Goal: Answer question/provide support: Share knowledge or assist other users

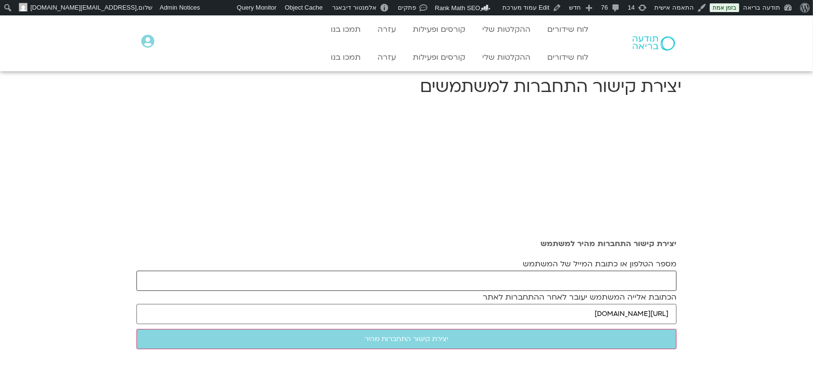
click at [338, 276] on input "מספר הטלפון או כתובת המייל של המשתמש" at bounding box center [406, 281] width 540 height 20
paste input "[EMAIL_ADDRESS][DOMAIN_NAME]"
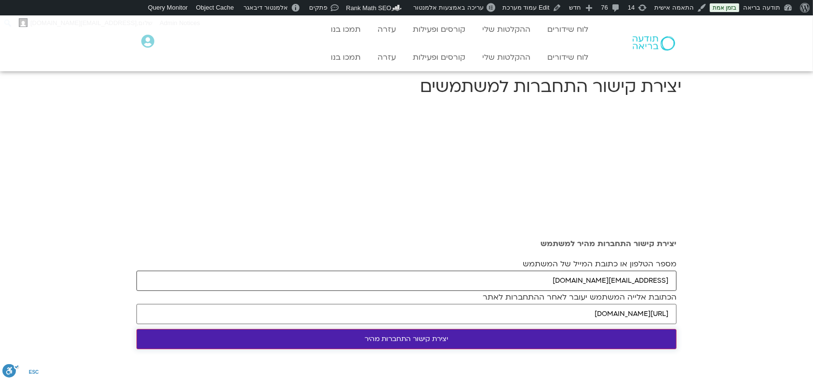
type input "[EMAIL_ADDRESS][DOMAIN_NAME]"
click at [408, 344] on input "יצירת קישור התחברות מהיר" at bounding box center [406, 339] width 540 height 20
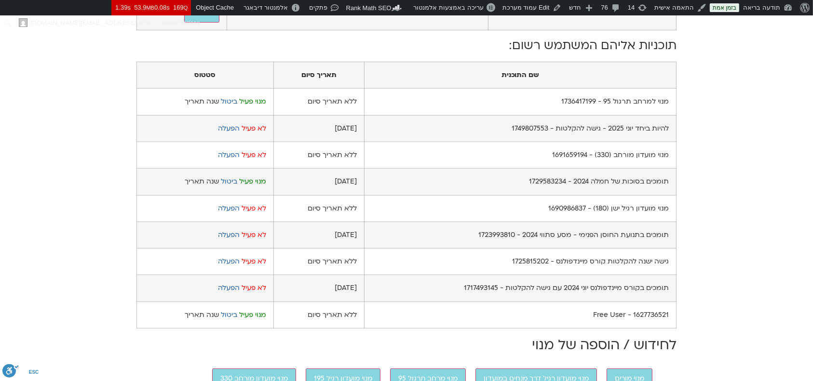
scroll to position [643, 0]
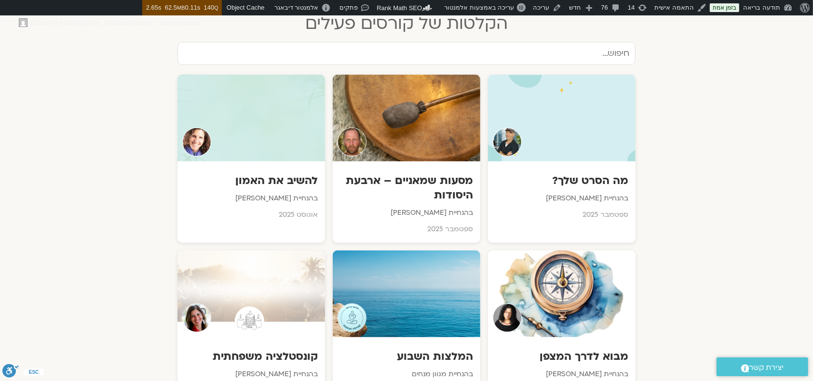
scroll to position [514, 0]
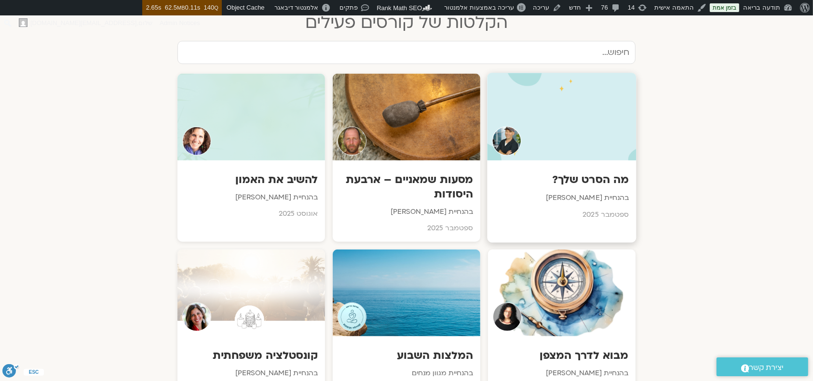
click at [530, 94] on div at bounding box center [561, 117] width 149 height 88
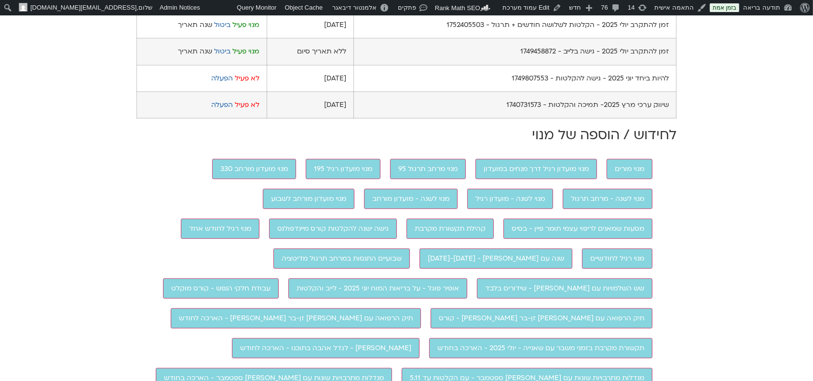
scroll to position [644, 0]
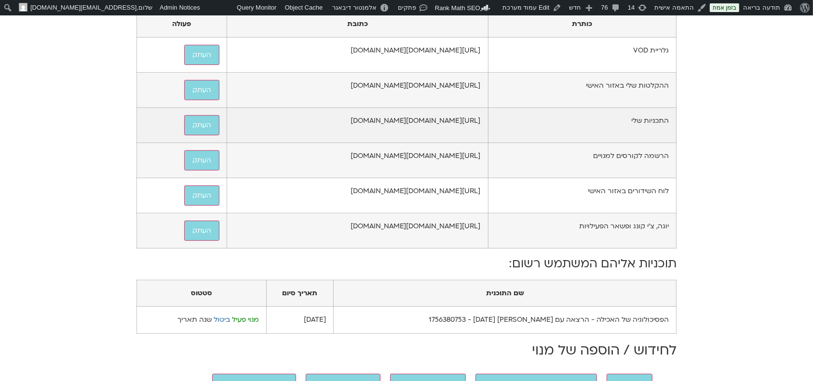
scroll to position [321, 0]
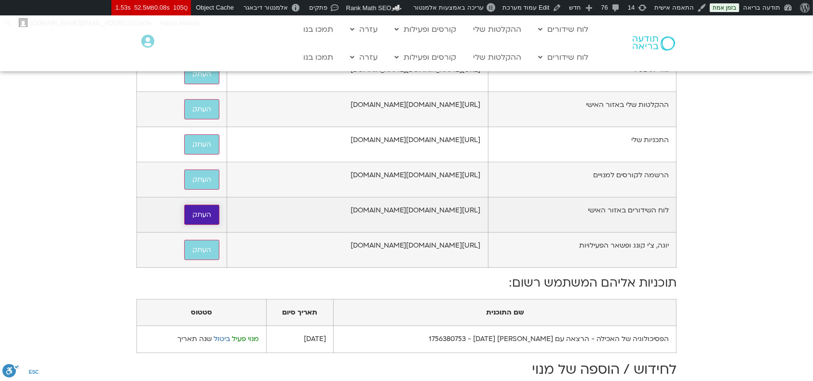
click at [184, 225] on button "העתק" at bounding box center [201, 215] width 35 height 20
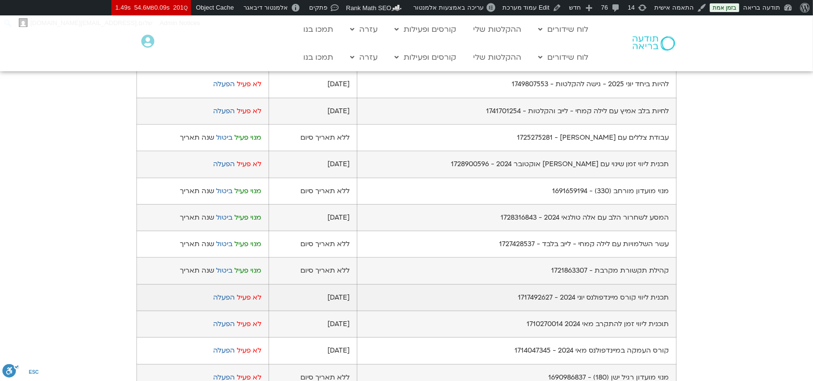
scroll to position [707, 0]
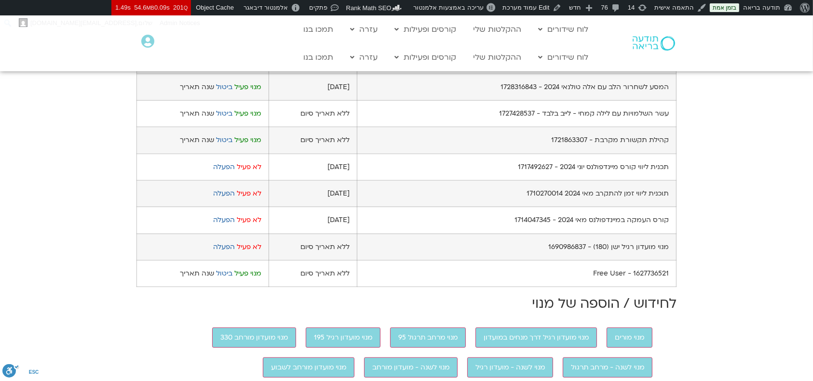
click at [231, 65] on link "ביטול" at bounding box center [224, 60] width 16 height 9
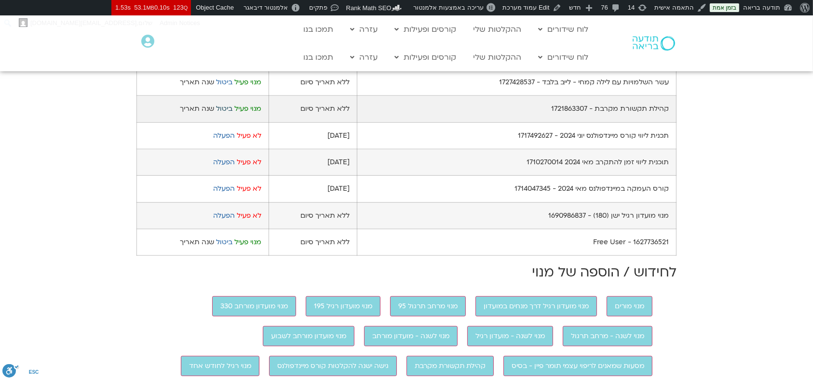
click at [232, 113] on link "ביטול" at bounding box center [224, 108] width 16 height 9
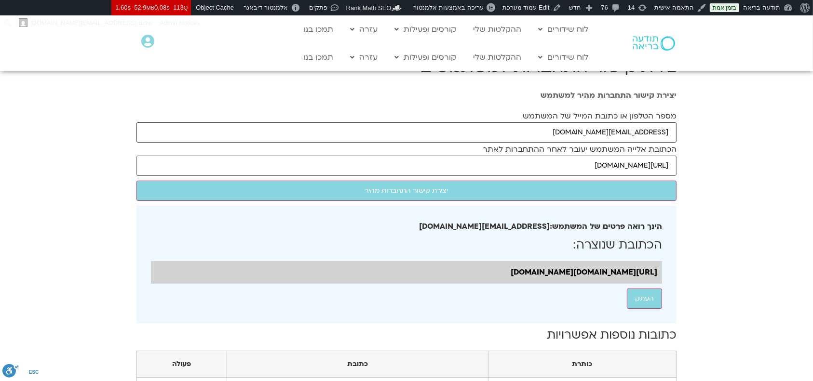
drag, startPoint x: 567, startPoint y: 137, endPoint x: 689, endPoint y: 133, distance: 122.1
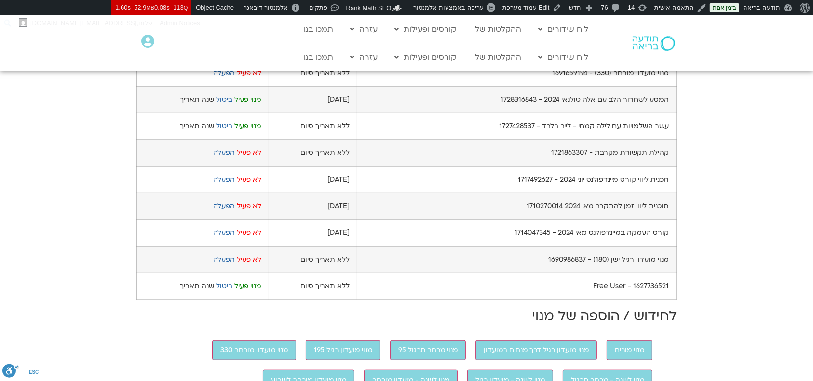
scroll to position [707, 0]
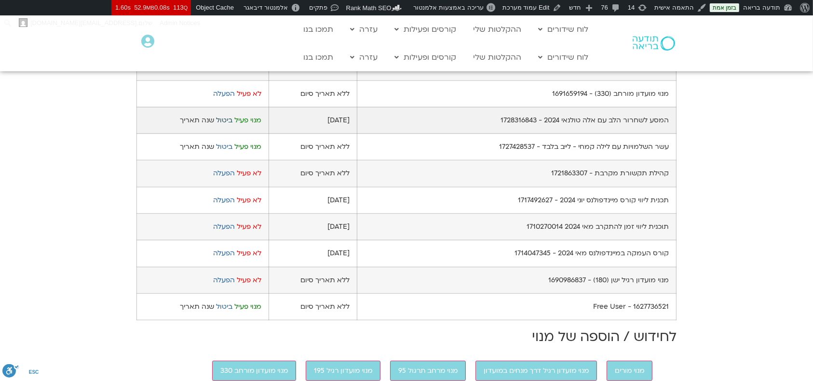
click at [232, 125] on link "ביטול" at bounding box center [224, 120] width 16 height 9
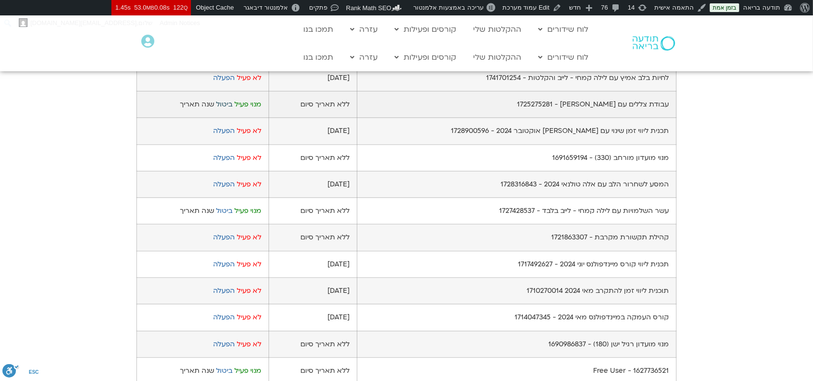
click at [230, 109] on link "ביטול" at bounding box center [224, 104] width 16 height 9
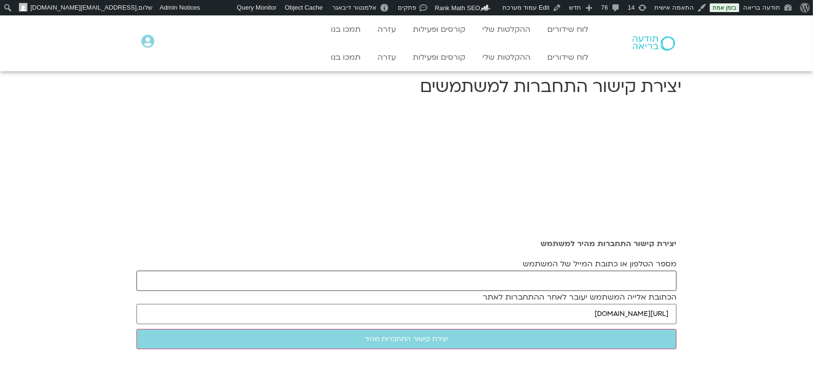
click at [574, 273] on input "מספר הטלפון או כתובת המייל של המשתמש" at bounding box center [406, 281] width 540 height 20
paste input "[EMAIL_ADDRESS][DOMAIN_NAME]"
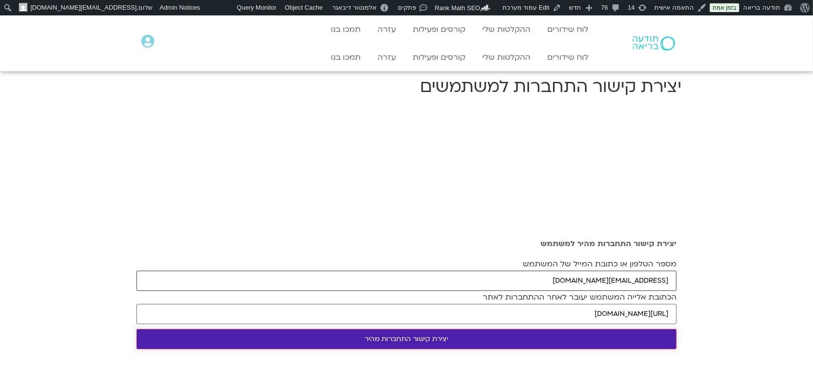
type input "[EMAIL_ADDRESS][DOMAIN_NAME]"
click at [515, 335] on input "יצירת קישור התחברות מהיר" at bounding box center [406, 339] width 540 height 20
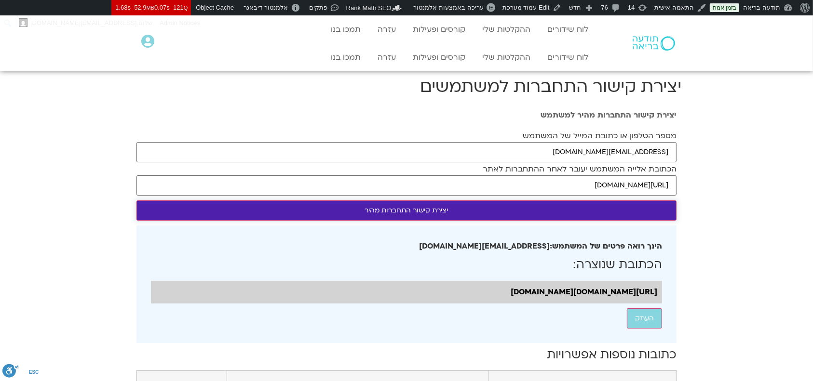
scroll to position [514, 0]
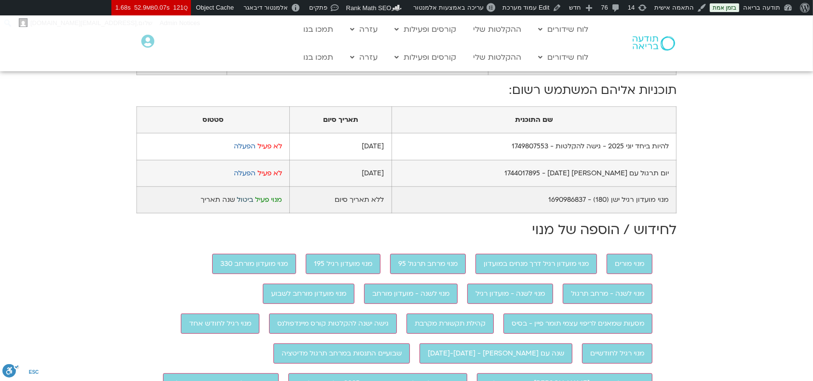
click at [248, 204] on link "ביטול" at bounding box center [245, 199] width 16 height 9
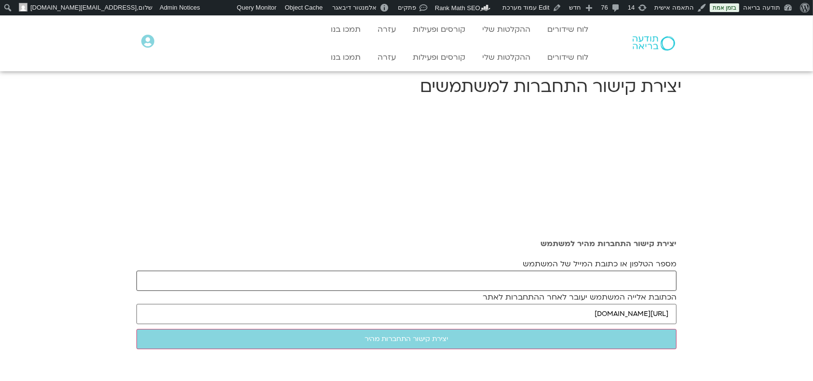
click at [576, 274] on input "מספר הטלפון או כתובת המייל של המשתמש" at bounding box center [406, 281] width 540 height 20
paste input "[EMAIL_ADDRESS][DOMAIN_NAME]"
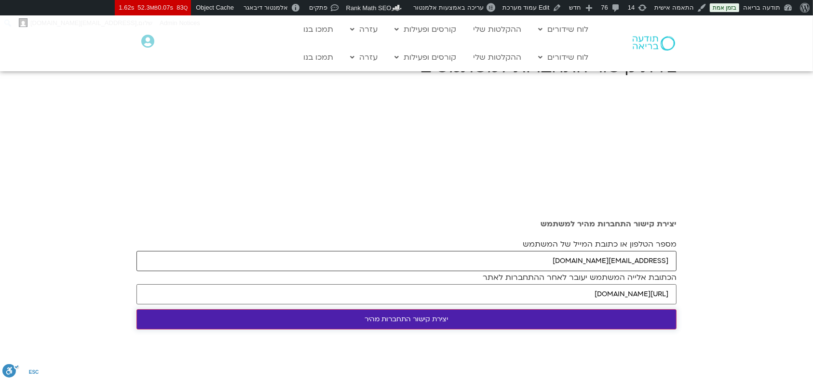
type input "[EMAIL_ADDRESS][DOMAIN_NAME]"
click at [526, 320] on input "יצירת קישור התחברות מהיר" at bounding box center [406, 320] width 540 height 20
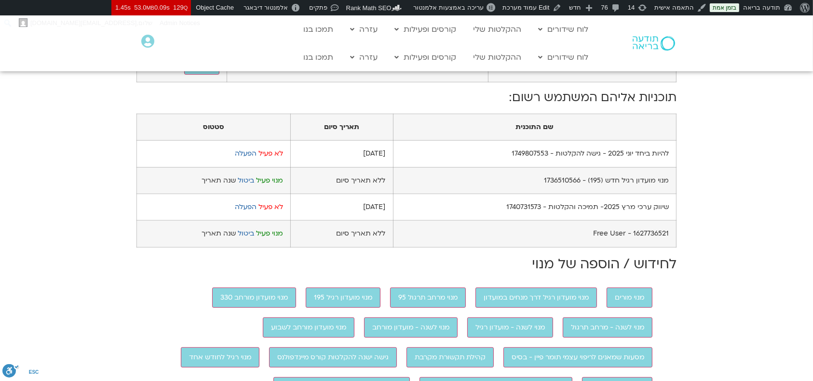
scroll to position [643, 0]
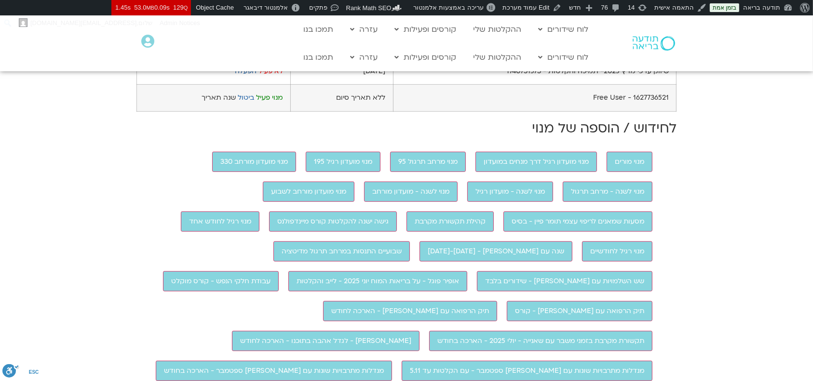
click at [253, 49] on link "ביטול" at bounding box center [246, 44] width 16 height 9
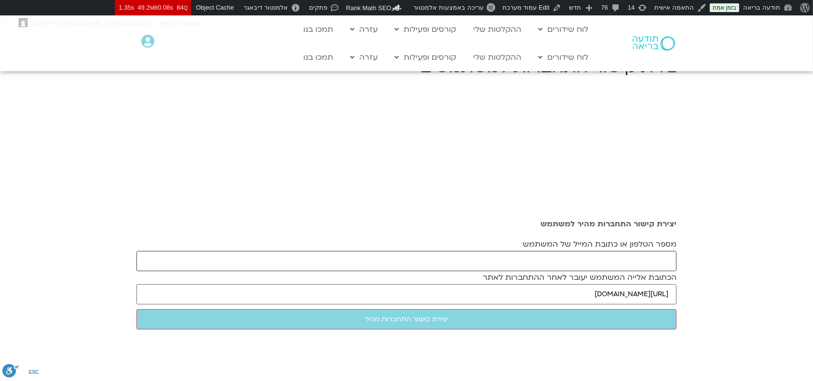
click at [558, 258] on input "מספר הטלפון או כתובת המייל של המשתמש" at bounding box center [406, 261] width 540 height 20
paste input "dafna.eting@gmail.com"
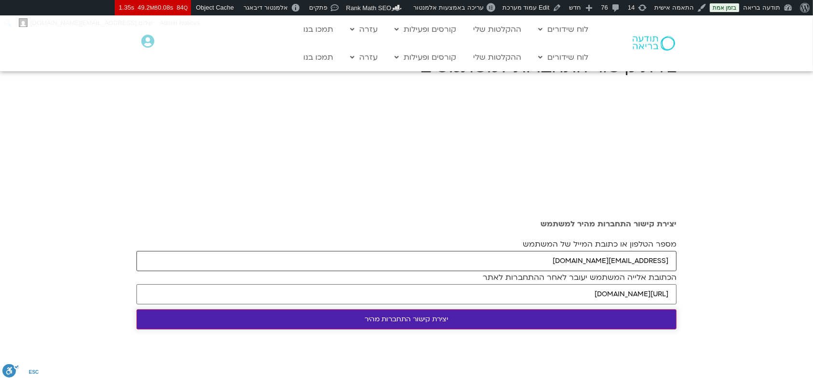
type input "dafna.eting@gmail.com"
click input "יצירת קישור התחברות מהיר"
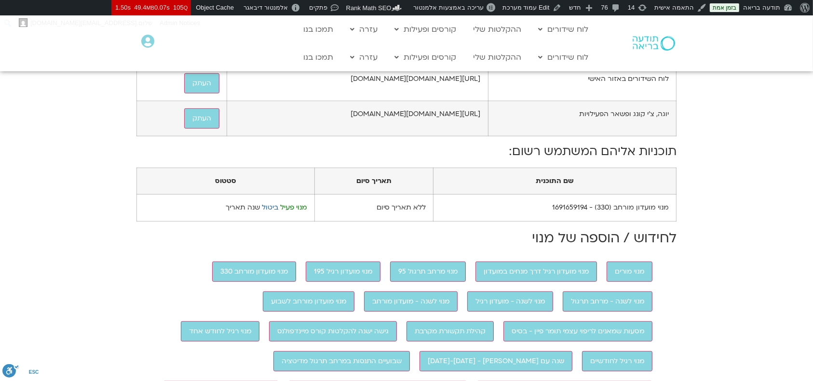
scroll to position [514, 0]
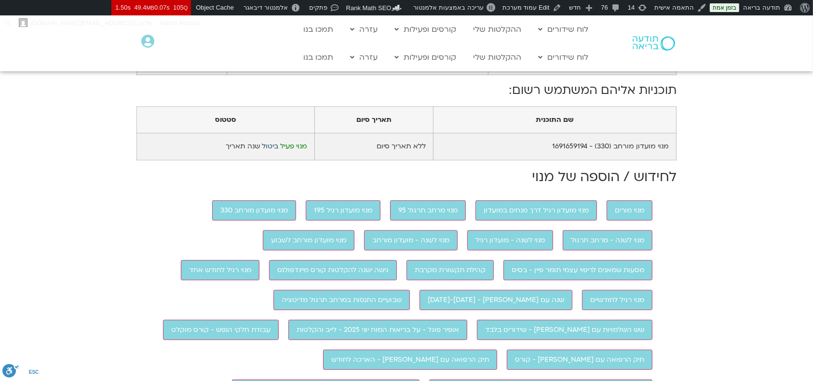
click at [272, 151] on link "ביטול" at bounding box center [270, 146] width 16 height 9
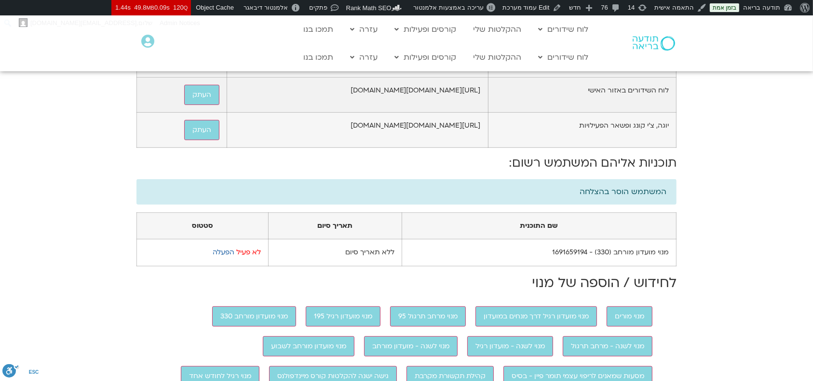
scroll to position [450, 0]
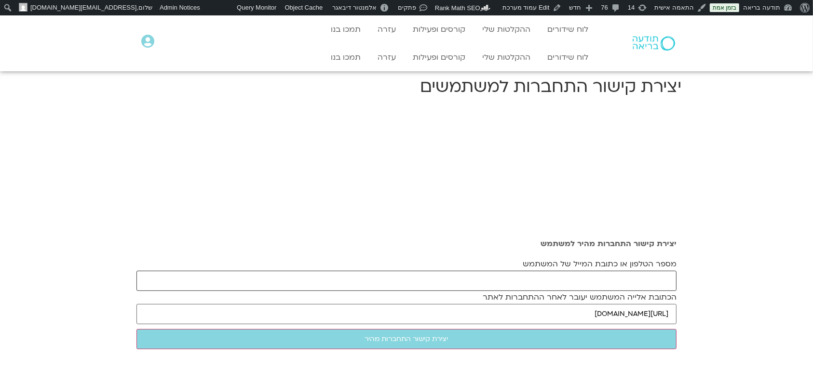
click at [631, 285] on input "מספר הטלפון או כתובת המייל של המשתמש" at bounding box center [406, 281] width 540 height 20
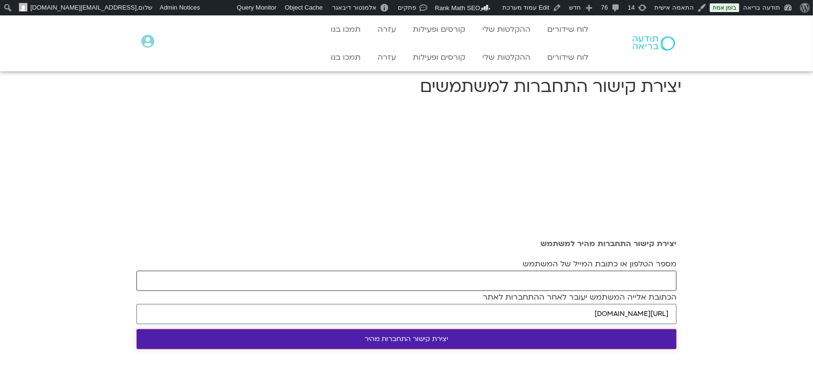
paste input "[EMAIL_ADDRESS][DOMAIN_NAME]"
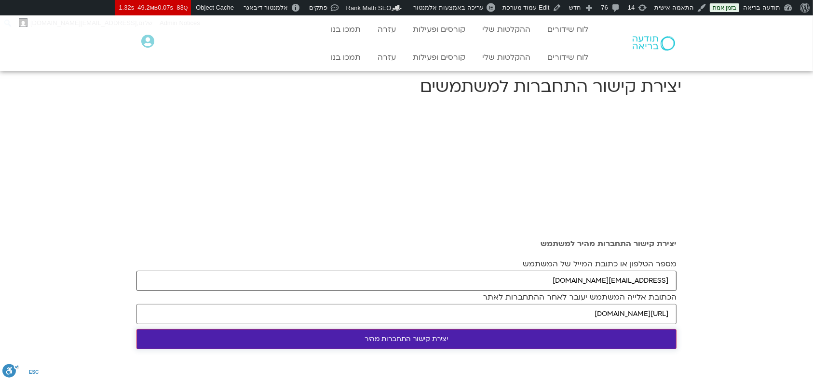
type input "[EMAIL_ADDRESS][DOMAIN_NAME]"
click input "יצירת קישור התחברות מהיר"
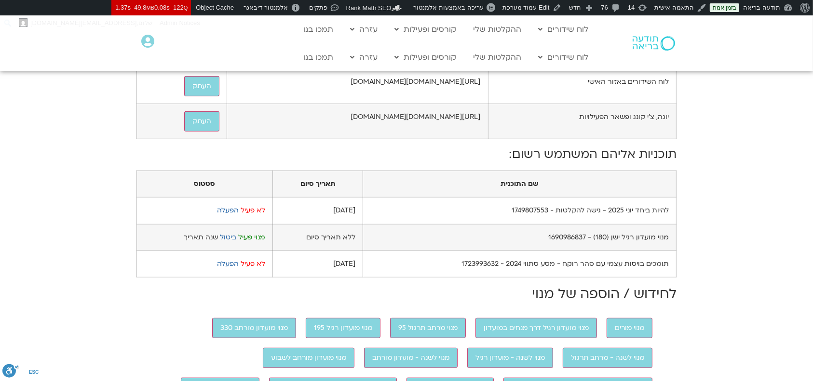
scroll to position [579, 0]
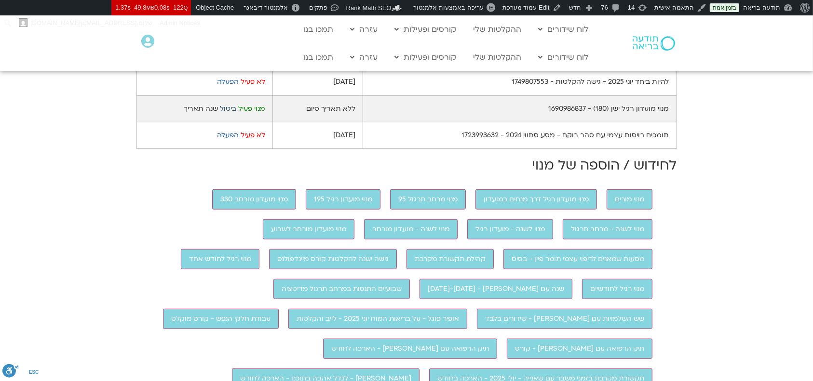
click at [231, 113] on link "ביטול" at bounding box center [228, 108] width 16 height 9
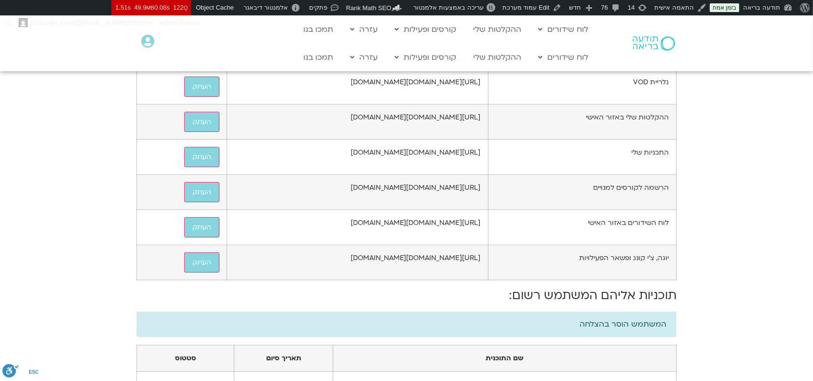
scroll to position [579, 0]
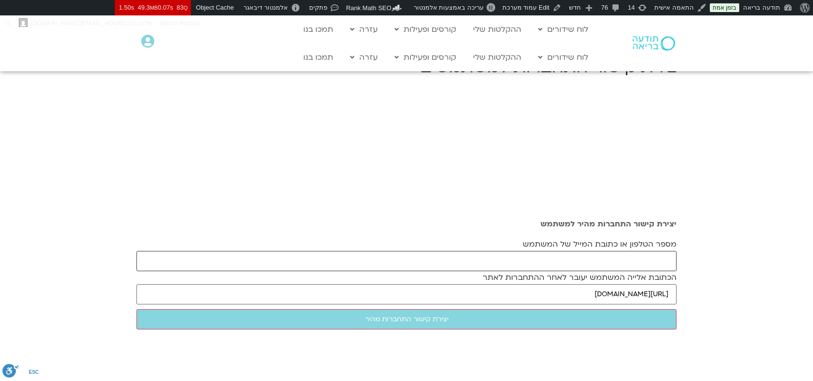
click at [576, 257] on input "מספר הטלפון או כתובת המייל של המשתמש" at bounding box center [406, 261] width 540 height 20
paste input "[EMAIL_ADDRESS][DOMAIN_NAME]"
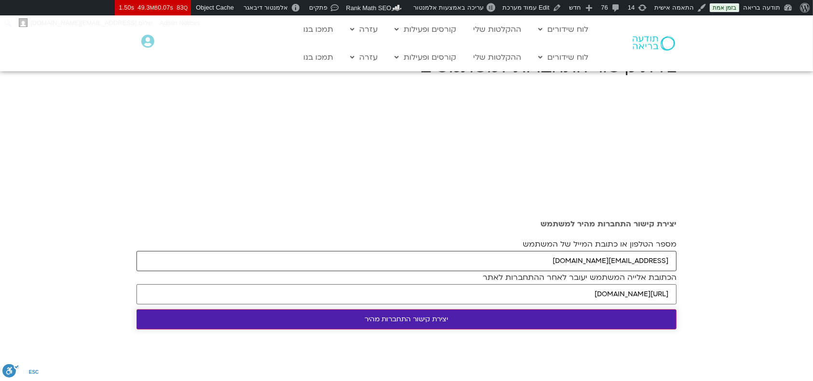
type input "[EMAIL_ADDRESS][DOMAIN_NAME]"
click input "יצירת קישור התחברות מהיר"
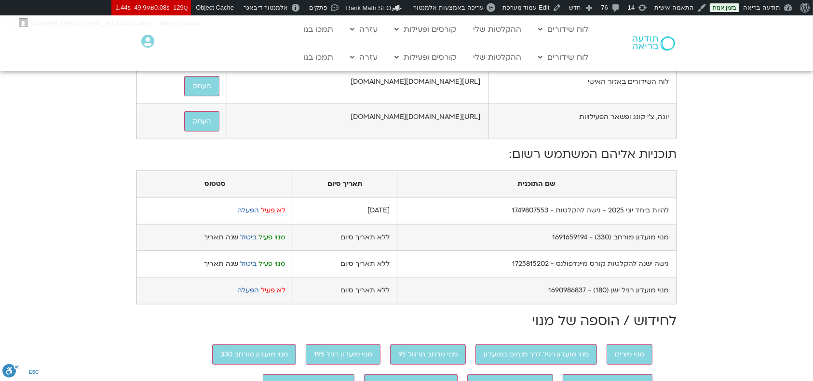
scroll to position [643, 0]
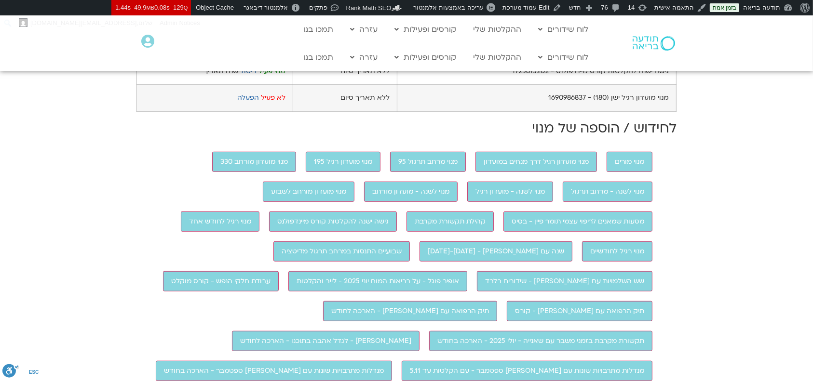
click at [245, 49] on link "ביטול" at bounding box center [248, 44] width 16 height 9
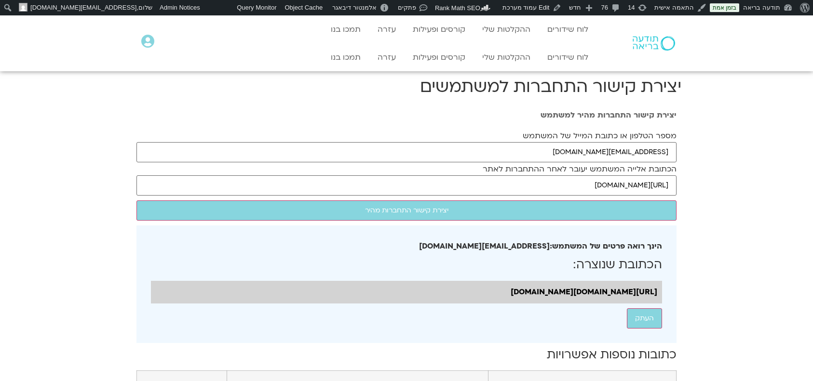
scroll to position [735, 0]
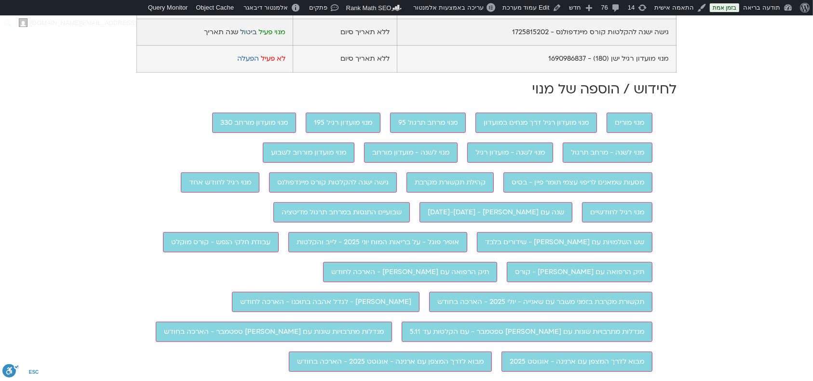
click at [249, 37] on link "ביטול" at bounding box center [248, 31] width 16 height 9
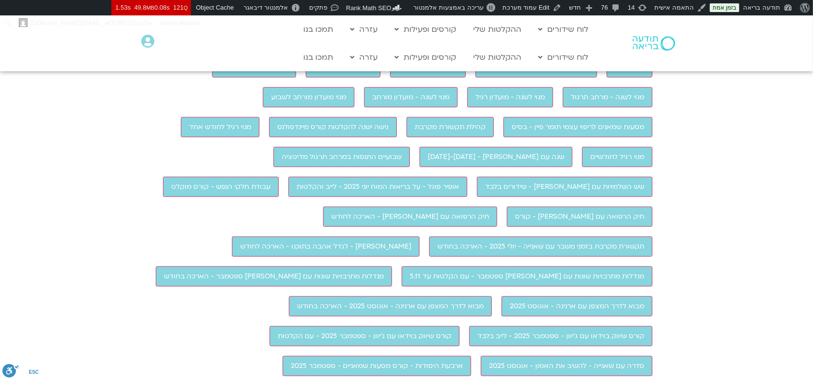
scroll to position [579, 0]
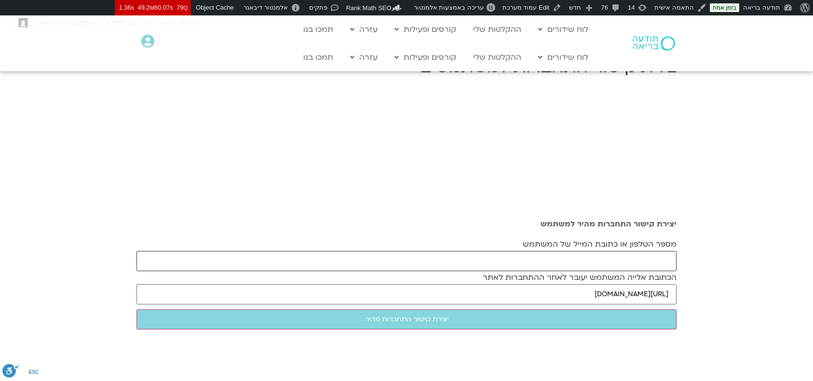
click at [545, 261] on input "מספר הטלפון או כתובת המייל של המשתמש" at bounding box center [406, 261] width 540 height 20
paste input "[EMAIL_ADDRESS][DOMAIN_NAME]"
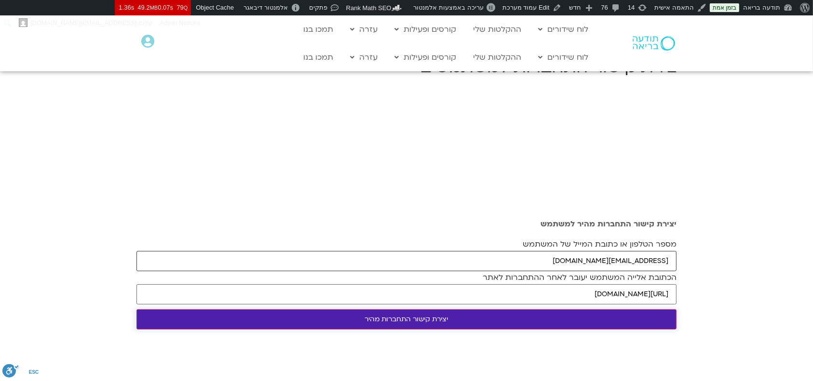
type input "[EMAIL_ADDRESS][DOMAIN_NAME]"
click at [509, 316] on input "יצירת קישור התחברות מהיר" at bounding box center [406, 320] width 540 height 20
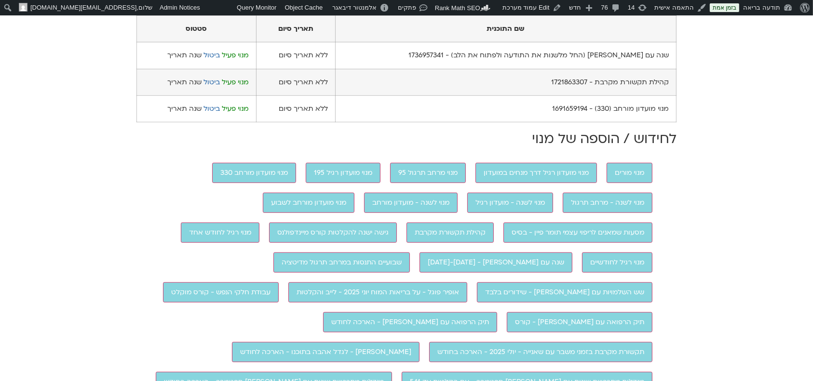
scroll to position [627, 0]
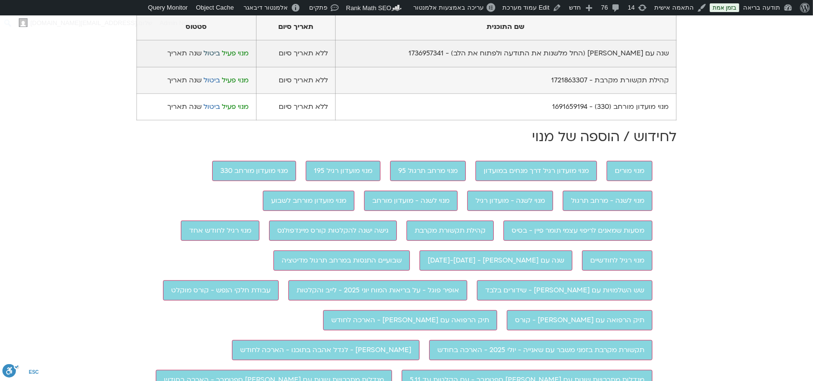
click at [218, 58] on link "ביטול" at bounding box center [212, 53] width 16 height 9
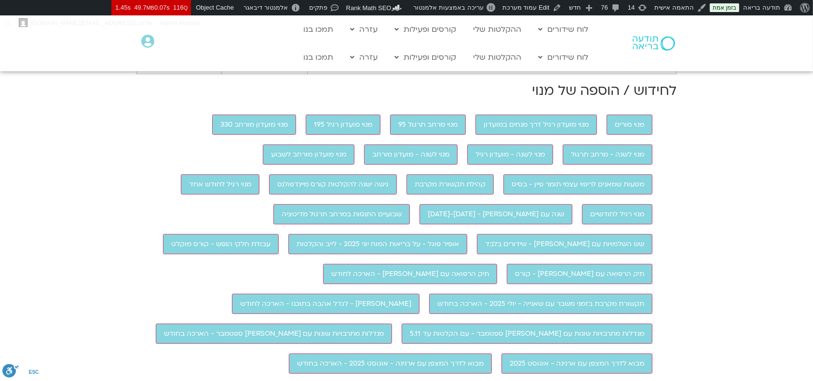
scroll to position [707, 0]
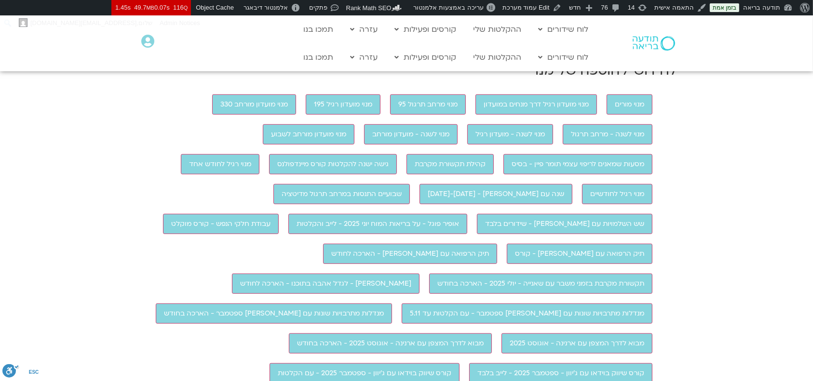
click at [184, 18] on link "הפעלה" at bounding box center [177, 13] width 22 height 9
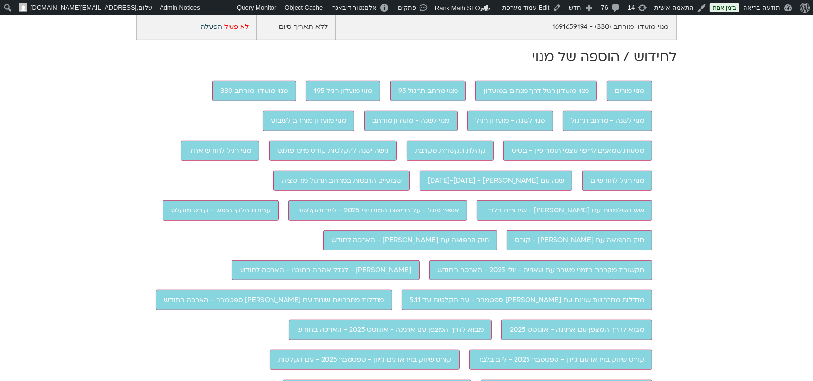
click at [215, 31] on link "הפעלה" at bounding box center [212, 26] width 22 height 9
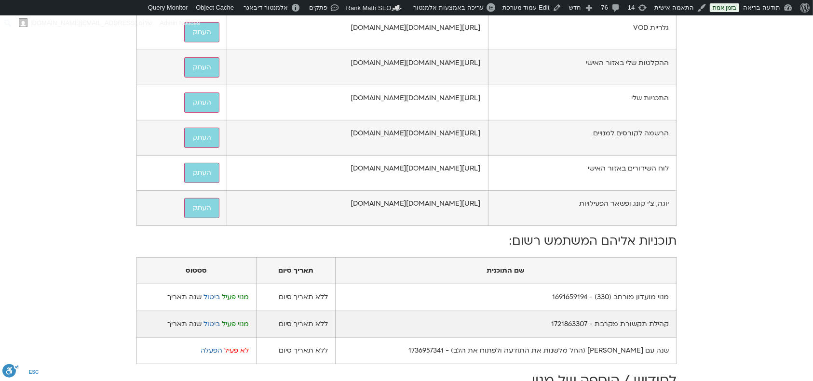
scroll to position [579, 0]
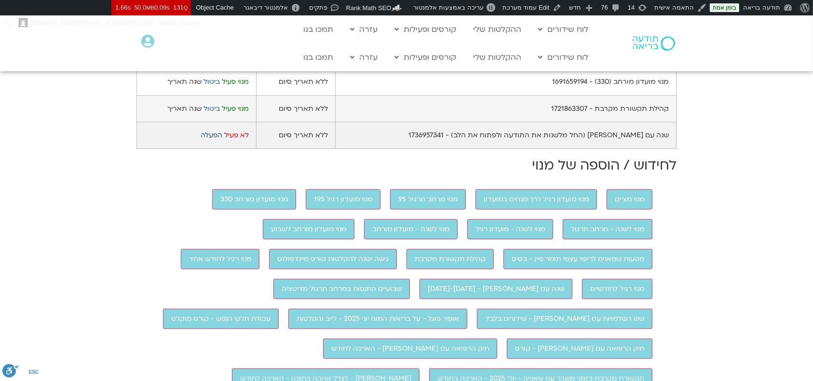
click at [219, 140] on link "הפעלה" at bounding box center [212, 135] width 22 height 9
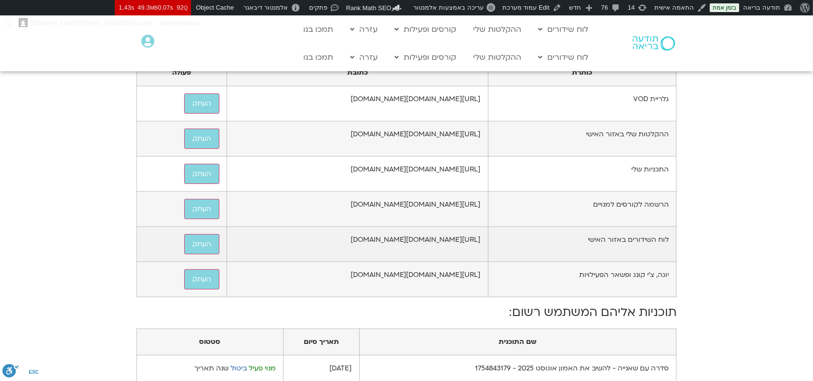
scroll to position [321, 0]
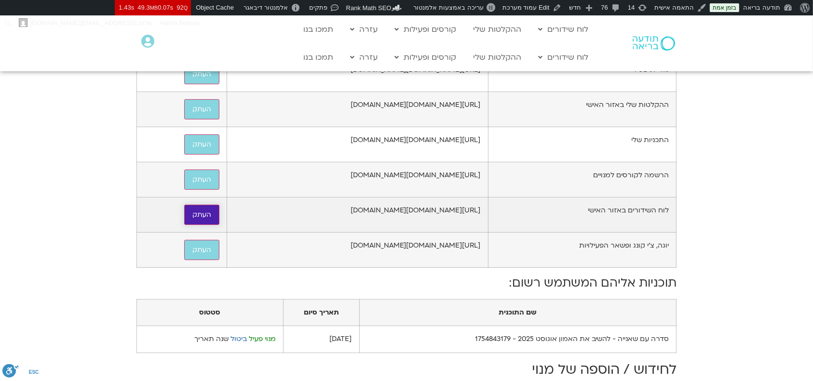
click at [184, 225] on button "העתק" at bounding box center [201, 215] width 35 height 20
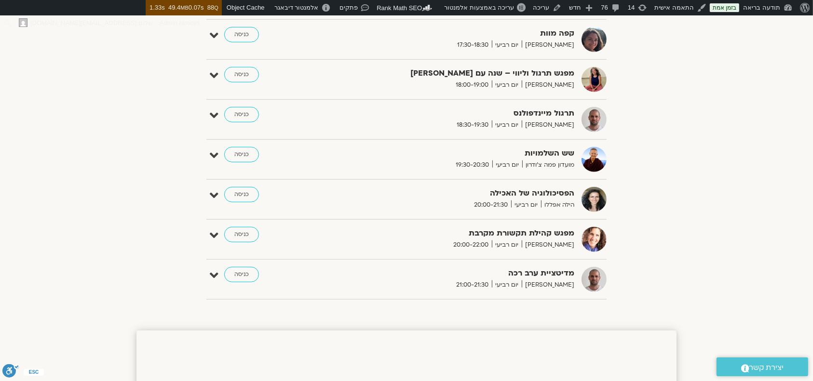
scroll to position [772, 0]
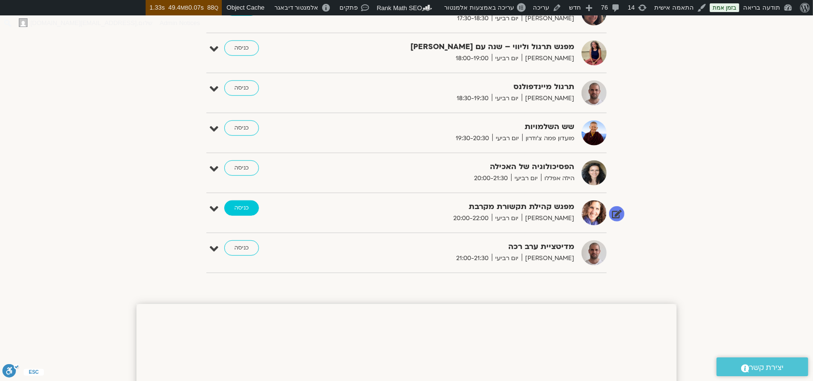
click at [247, 206] on link "כניסה" at bounding box center [241, 208] width 35 height 15
click at [241, 206] on link "כניסה" at bounding box center [241, 208] width 35 height 15
click at [233, 207] on link "כניסה" at bounding box center [241, 208] width 35 height 15
click at [212, 209] on icon at bounding box center [214, 210] width 9 height 14
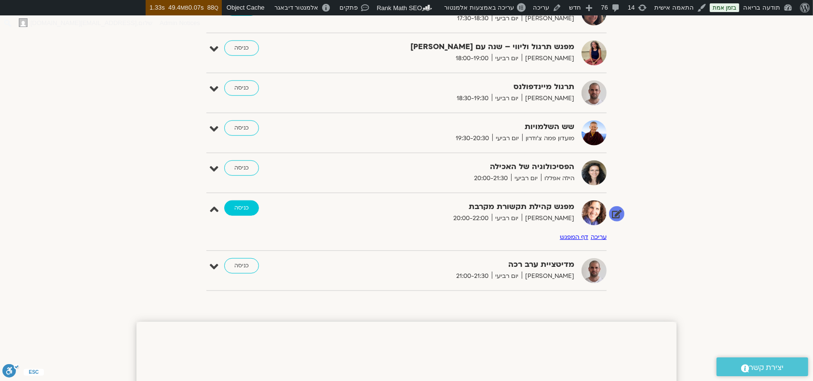
click at [244, 207] on link "כניסה" at bounding box center [241, 208] width 35 height 15
click at [238, 206] on link "כניסה" at bounding box center [241, 208] width 35 height 15
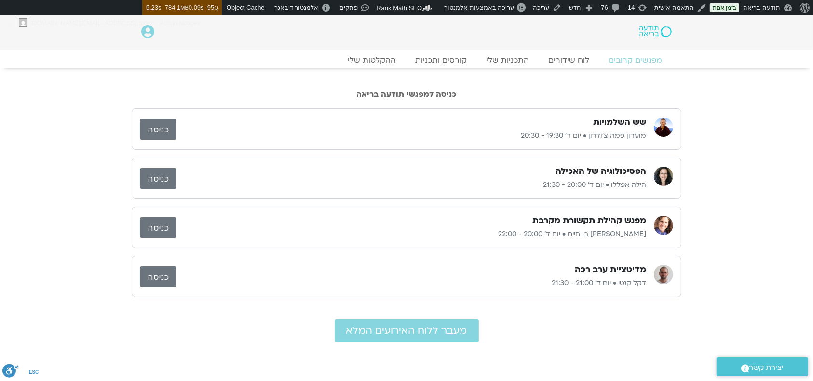
click at [155, 230] on link "כניסה" at bounding box center [158, 227] width 37 height 21
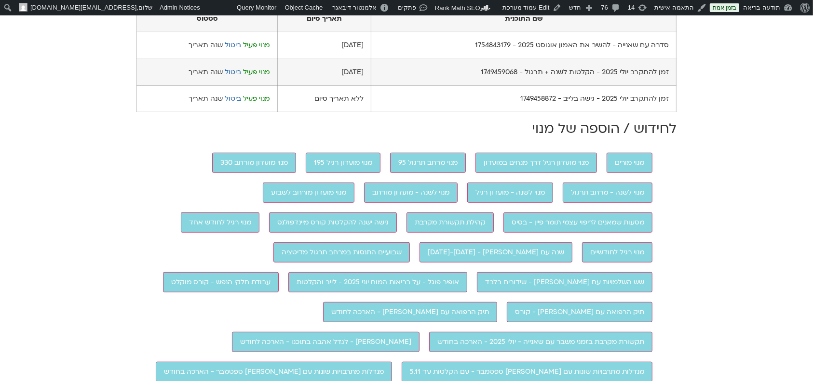
scroll to position [643, 0]
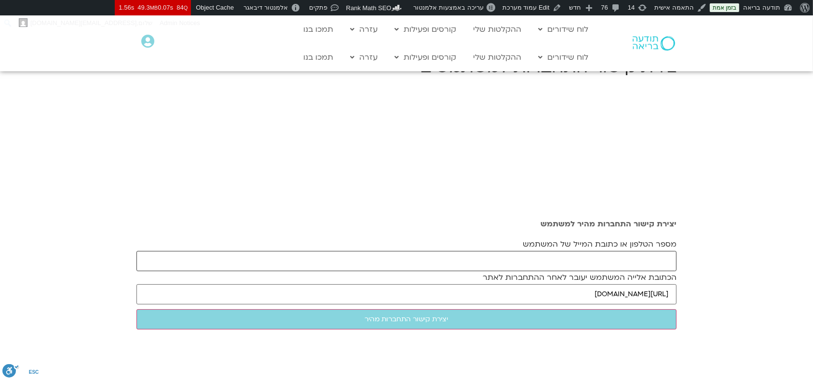
click at [610, 256] on input "מספר הטלפון או כתובת המייל של המשתמש" at bounding box center [406, 261] width 540 height 20
paste input "מצורפות הנחיות כניסה להקלטות: יש להיכנס לאתר תודעה בריאה בכתובת- https://todaab…"
type input "מצורפות הנחיות כניסה להקלטות: יש להיכנס לאתר תודעה בריאה בכתובת- https://todaab…"
paste input "[EMAIL_ADDRESS][DOMAIN_NAME]"
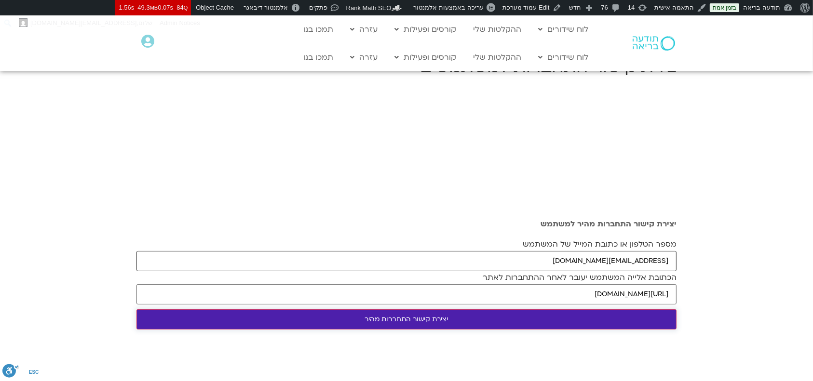
type input "[EMAIL_ADDRESS][DOMAIN_NAME]"
click at [507, 318] on input "יצירת קישור התחברות מהיר" at bounding box center [406, 320] width 540 height 20
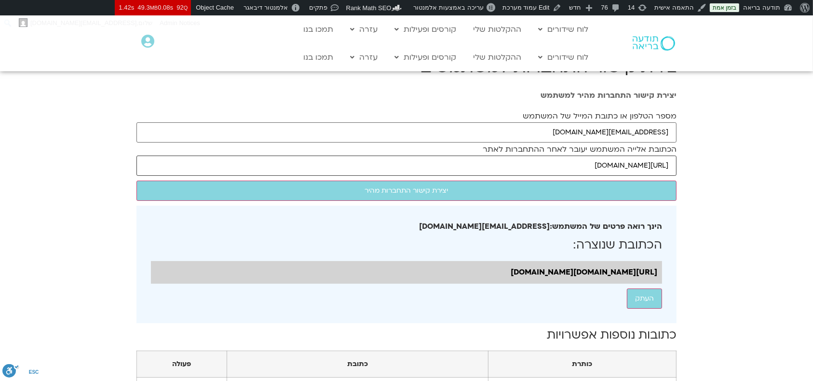
drag, startPoint x: 548, startPoint y: 165, endPoint x: 689, endPoint y: 169, distance: 141.3
paste input "/series/%d7%9c%d7%94%d7%a9%d7%99%d7%91-%d7%90%d7%aa-%d7%94%d7%90%d7%9e%d7%95%d7…"
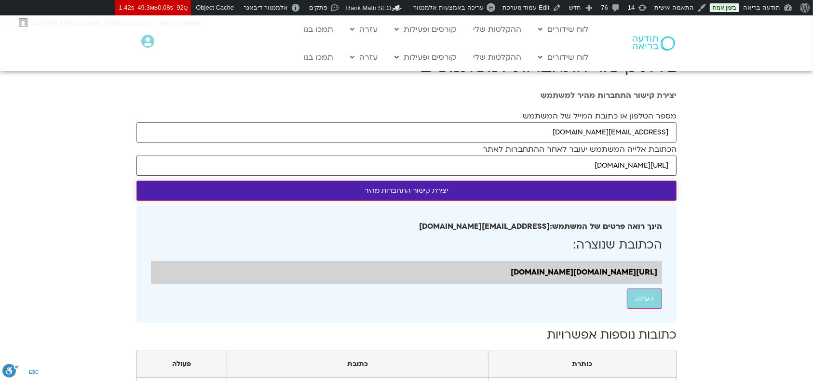
type input "[URL][DOMAIN_NAME]"
click at [659, 190] on input "יצירת קישור התחברות מהיר" at bounding box center [406, 191] width 540 height 20
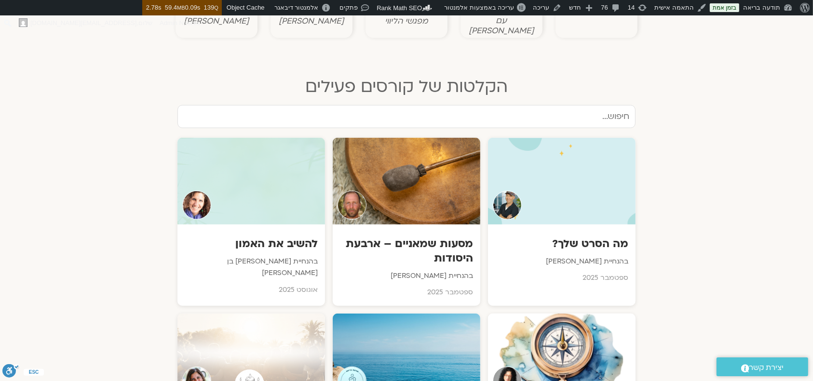
scroll to position [514, 0]
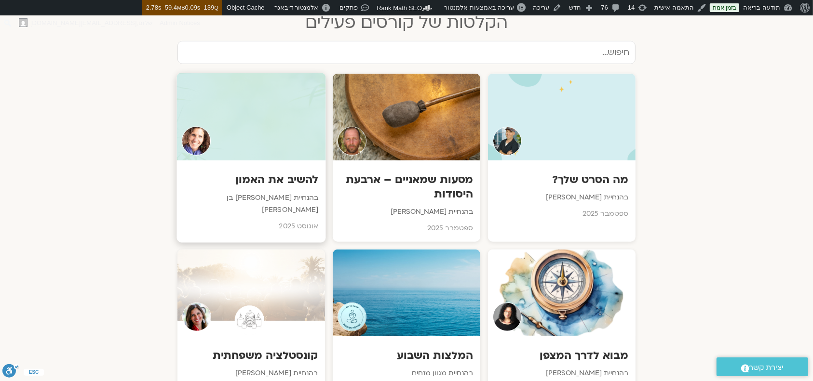
click at [223, 128] on div at bounding box center [251, 117] width 149 height 88
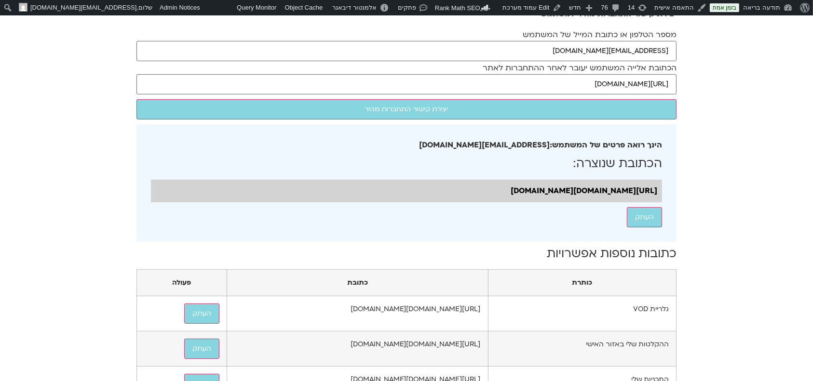
scroll to position [128, 0]
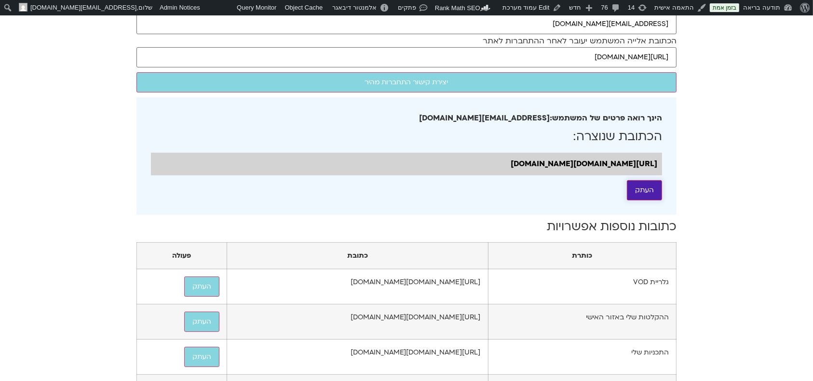
click at [637, 201] on button "העתק" at bounding box center [644, 190] width 35 height 20
